Goal: Go to known website: Access a specific website the user already knows

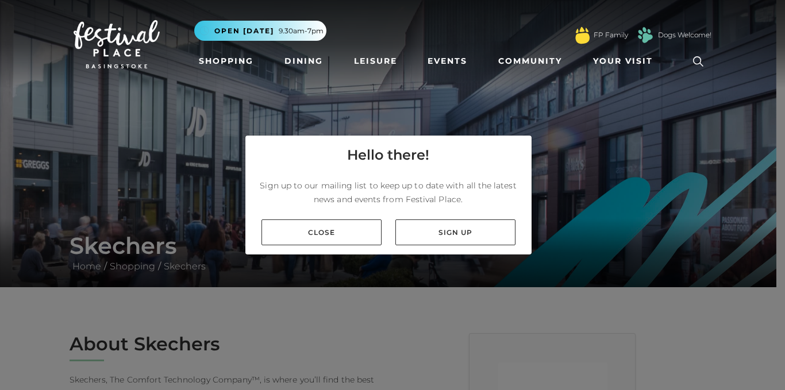
click at [356, 215] on div "Close Sign up" at bounding box center [388, 232] width 286 height 44
drag, startPoint x: 775, startPoint y: 59, endPoint x: 768, endPoint y: 163, distance: 104.8
click at [228, 58] on link "Shopping" at bounding box center [226, 61] width 64 height 21
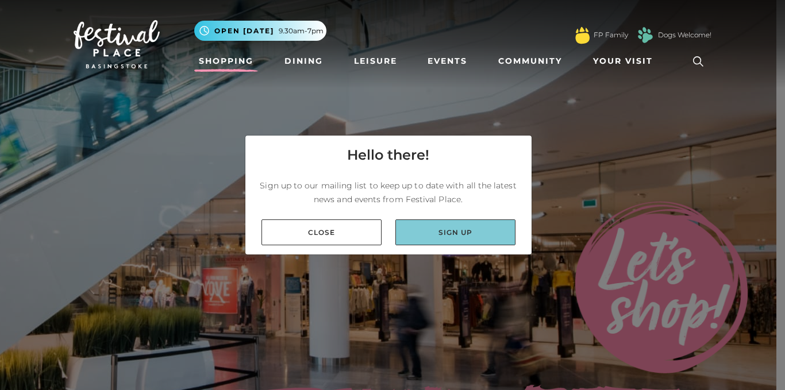
click at [445, 225] on link "Sign up" at bounding box center [455, 233] width 120 height 26
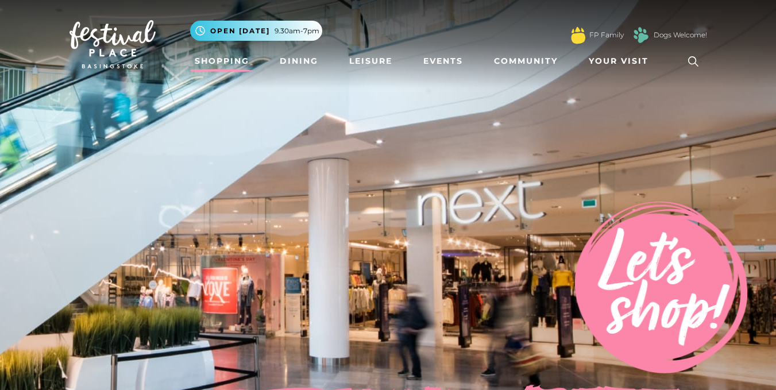
click at [102, 67] on img at bounding box center [113, 44] width 86 height 48
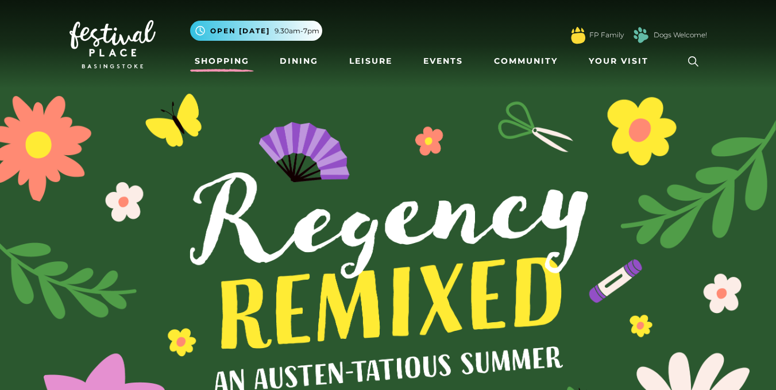
click at [218, 58] on link "Shopping" at bounding box center [222, 61] width 64 height 21
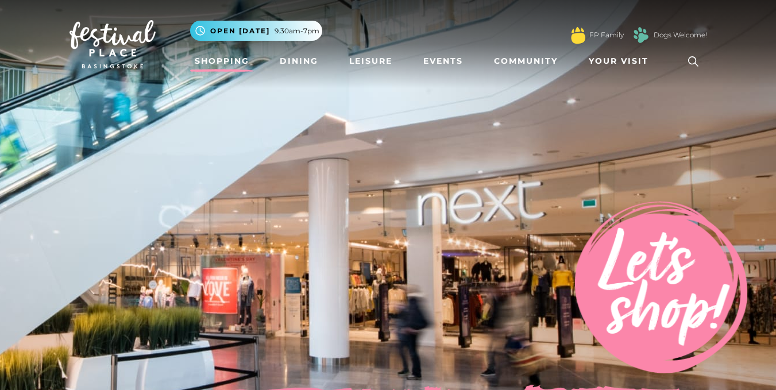
click at [690, 58] on icon at bounding box center [693, 61] width 10 height 10
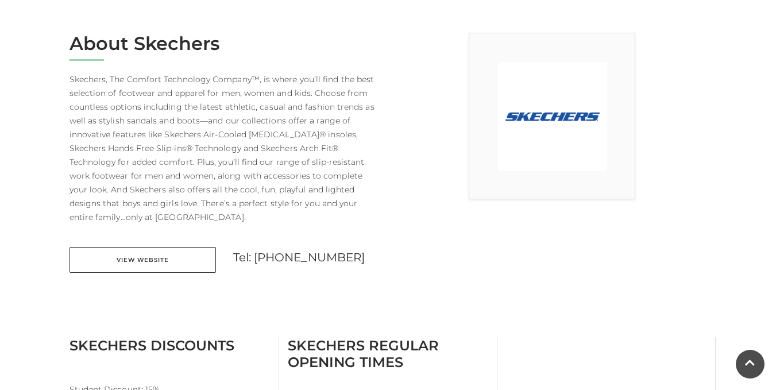
scroll to position [311, 0]
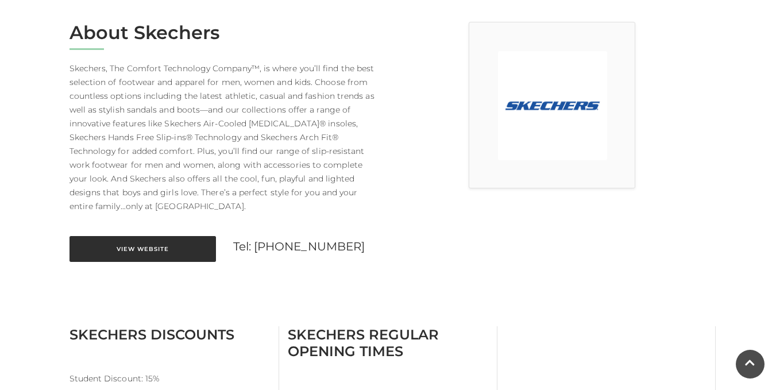
click at [140, 246] on link "View Website" at bounding box center [143, 249] width 147 height 26
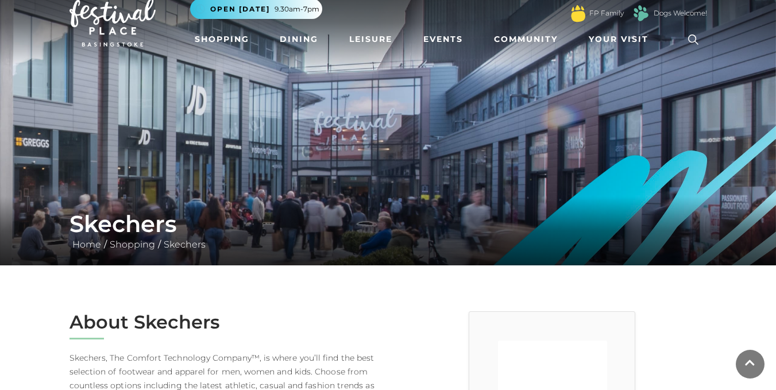
scroll to position [21, 0]
